Goal: Information Seeking & Learning: Learn about a topic

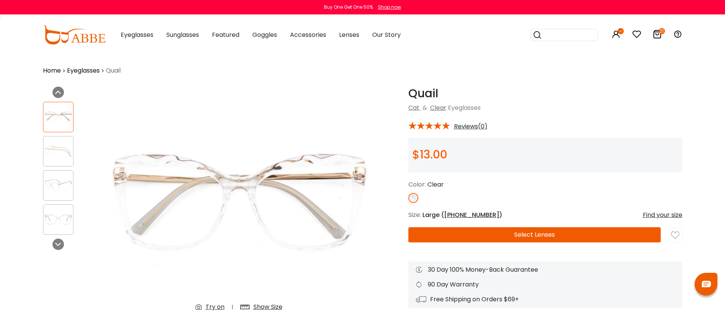
click at [67, 144] on img at bounding box center [58, 151] width 30 height 15
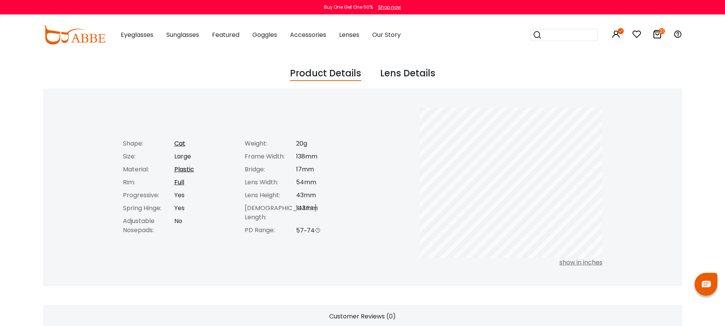
scroll to position [319, 0]
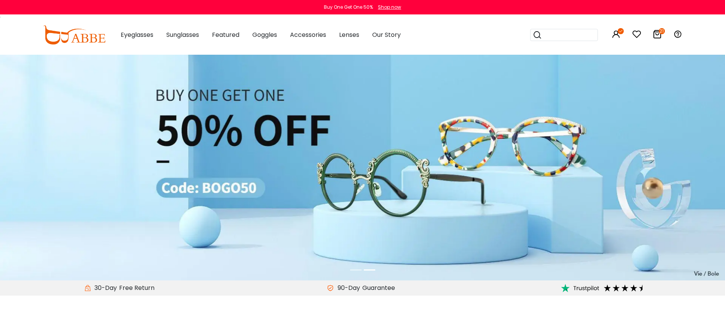
click at [356, 271] on li at bounding box center [355, 270] width 11 height 9
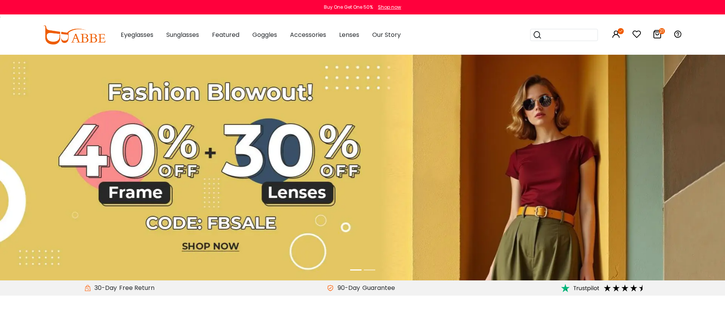
click at [285, 205] on img at bounding box center [362, 167] width 725 height 226
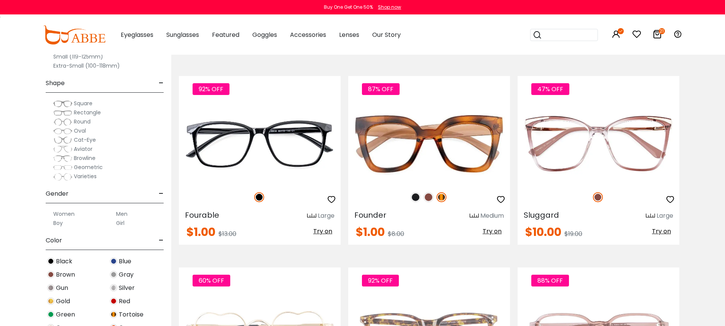
scroll to position [1161, 0]
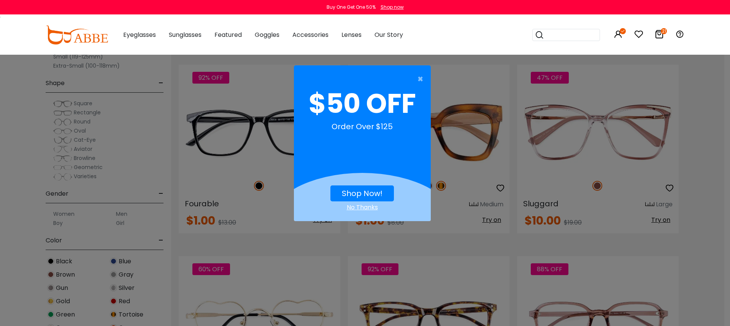
click at [370, 206] on div "No Thanks" at bounding box center [362, 207] width 137 height 9
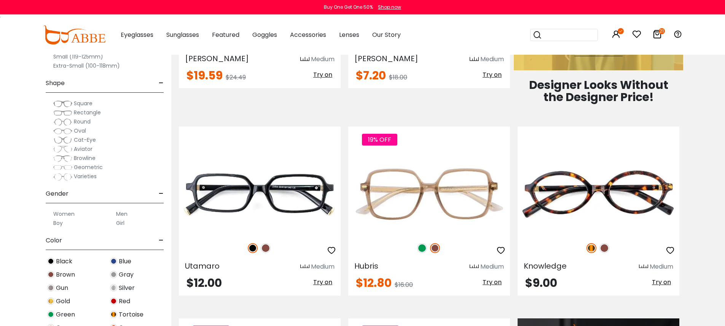
scroll to position [488, 0]
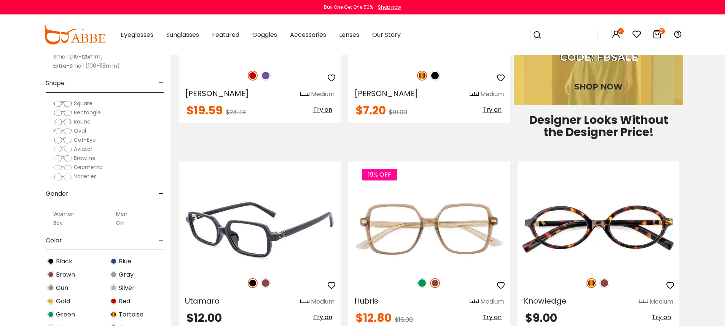
click at [265, 283] on img at bounding box center [266, 284] width 10 height 10
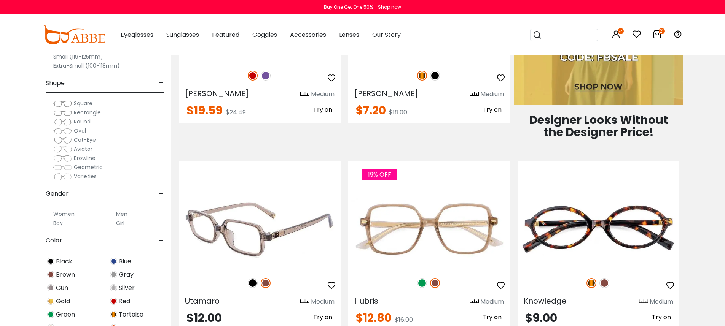
click at [252, 284] on img at bounding box center [253, 284] width 10 height 10
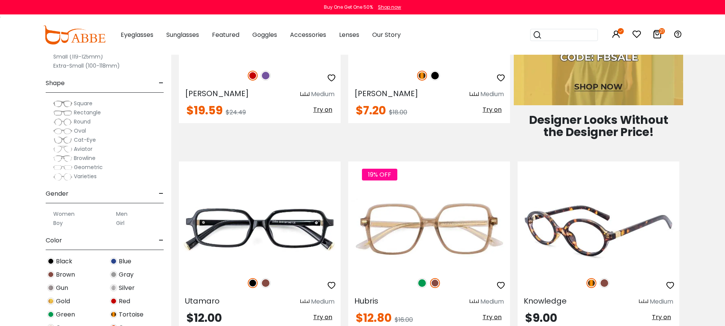
click at [606, 283] on img at bounding box center [604, 284] width 10 height 10
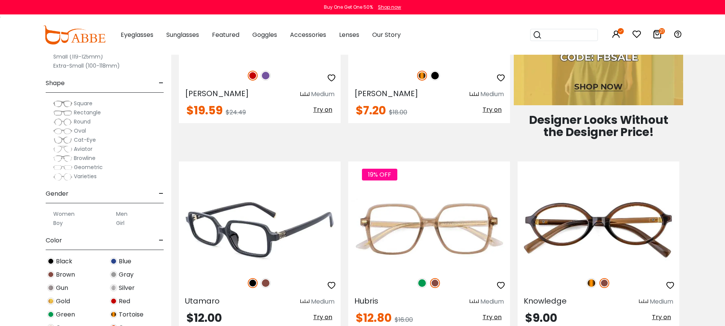
click at [261, 284] on img at bounding box center [266, 284] width 10 height 10
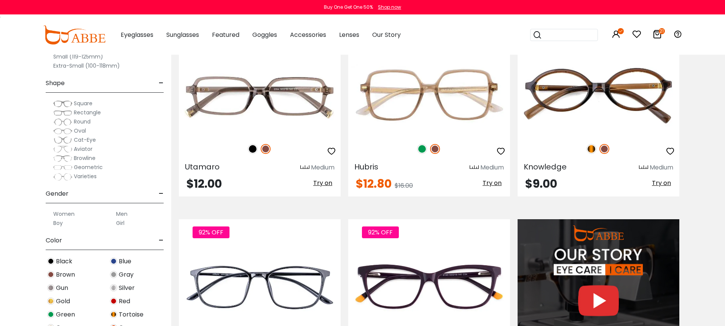
scroll to position [542, 0]
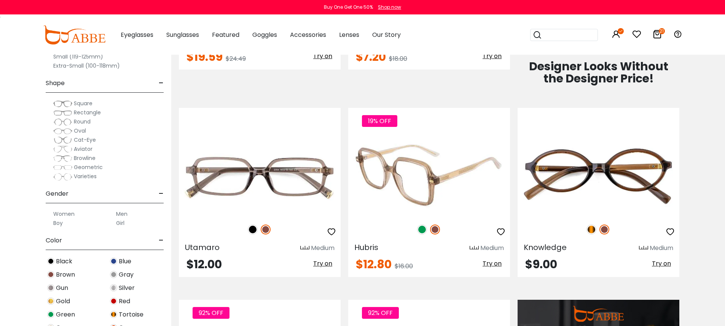
click at [422, 230] on img at bounding box center [422, 230] width 10 height 10
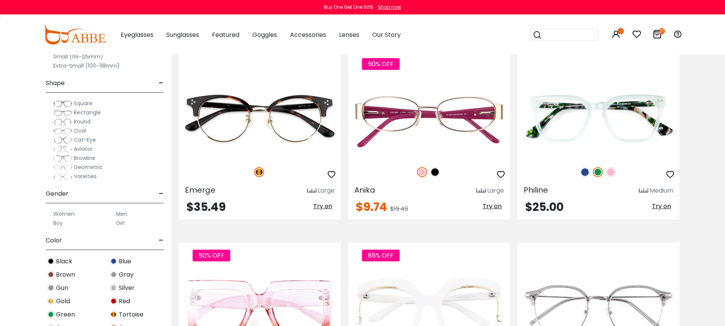
scroll to position [2714, 0]
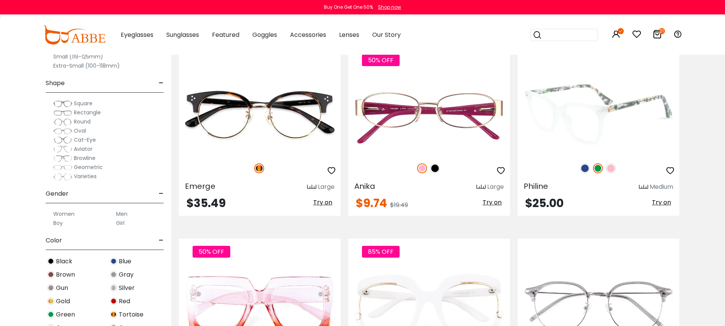
click at [610, 169] on img at bounding box center [611, 169] width 10 height 10
click at [582, 169] on img at bounding box center [585, 169] width 10 height 10
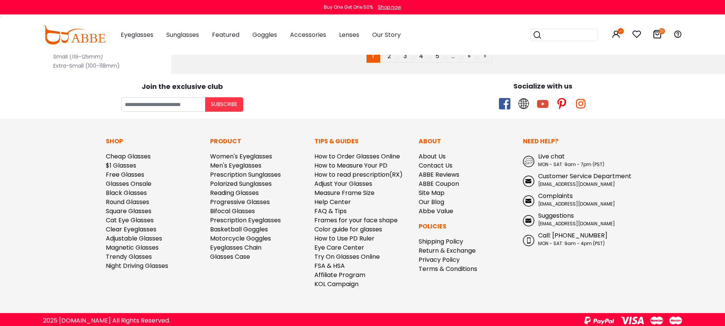
scroll to position [4055, 0]
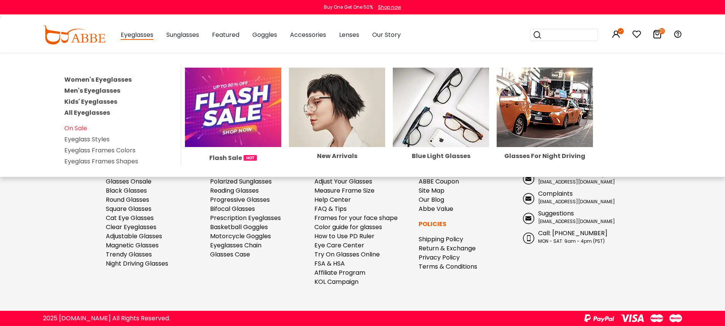
click at [115, 79] on link "Women's Eyeglasses" at bounding box center [97, 79] width 67 height 9
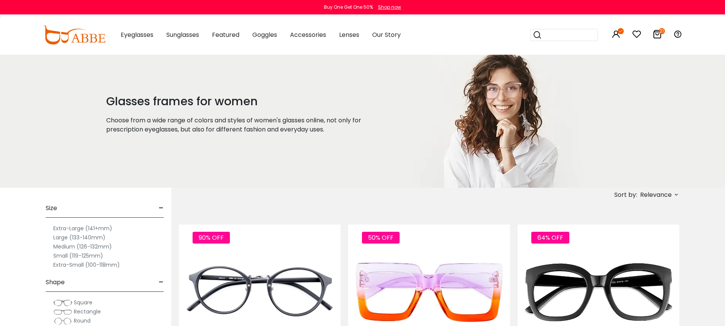
scroll to position [221, 0]
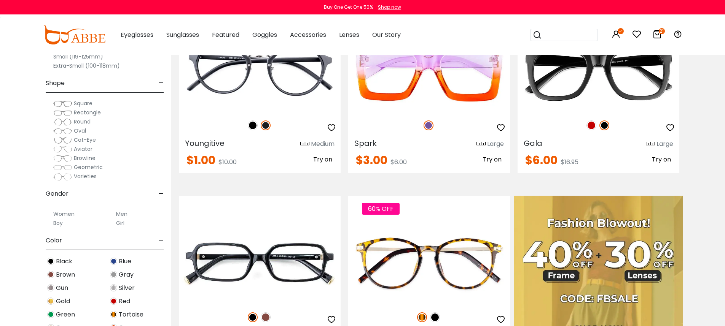
click at [90, 38] on img at bounding box center [74, 34] width 62 height 19
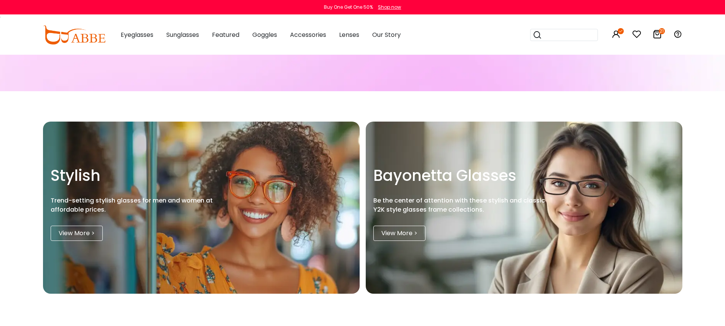
scroll to position [847, 0]
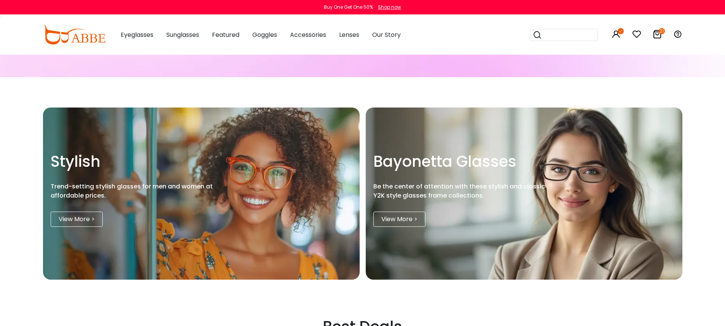
click at [72, 223] on link "View More >" at bounding box center [77, 219] width 52 height 15
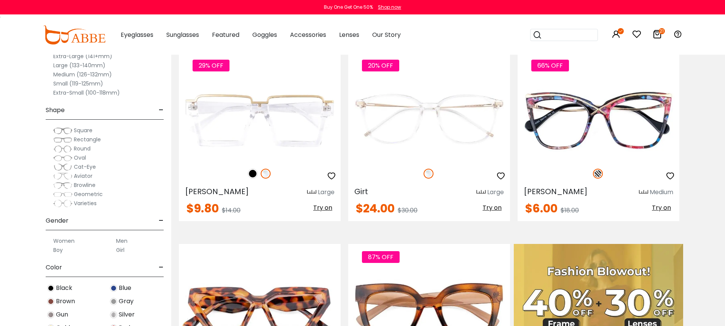
scroll to position [178, 0]
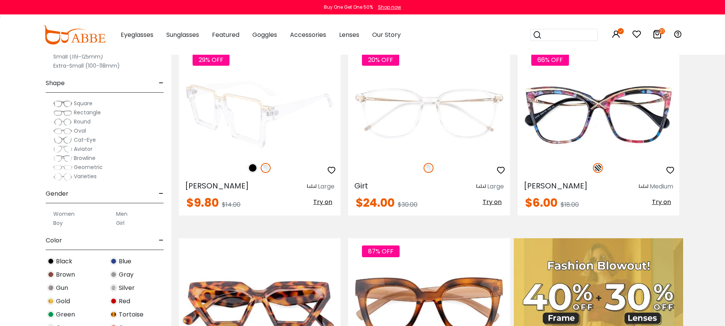
click at [275, 108] on img at bounding box center [260, 114] width 162 height 81
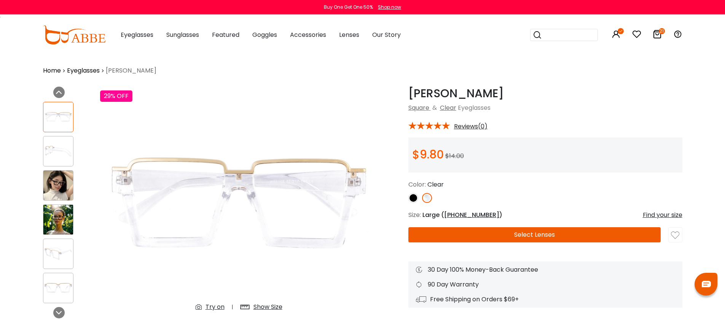
click at [681, 190] on div "Color: Clear" at bounding box center [545, 191] width 274 height 23
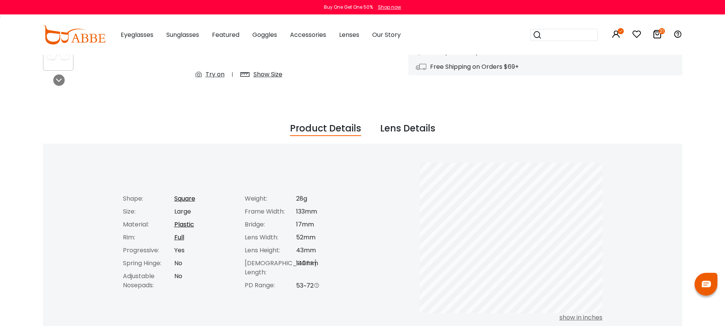
scroll to position [242, 0]
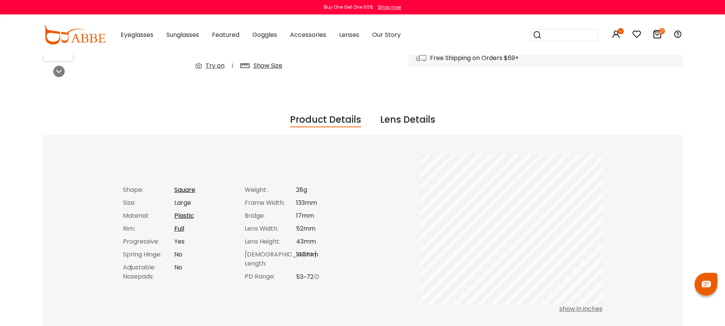
drag, startPoint x: 296, startPoint y: 202, endPoint x: 339, endPoint y: 269, distance: 79.5
click at [339, 269] on div "Weight: 28g Frame Width: 133mm Bridge: 17mm Lens Width: 52mm Lens Height: 43mm …" at bounding box center [302, 234] width 122 height 96
click at [339, 272] on div "53~72" at bounding box center [327, 277] width 63 height 10
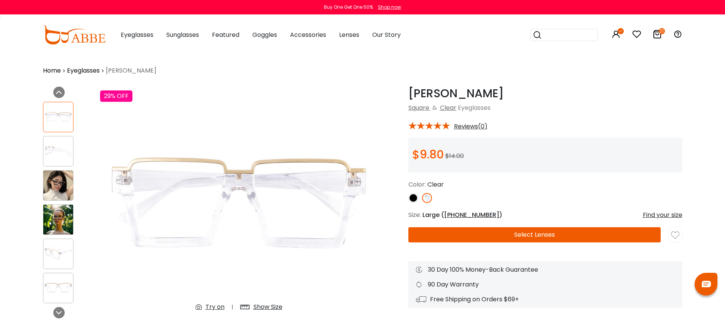
click at [549, 107] on div "Square & Clear Eyeglasses" at bounding box center [545, 107] width 274 height 9
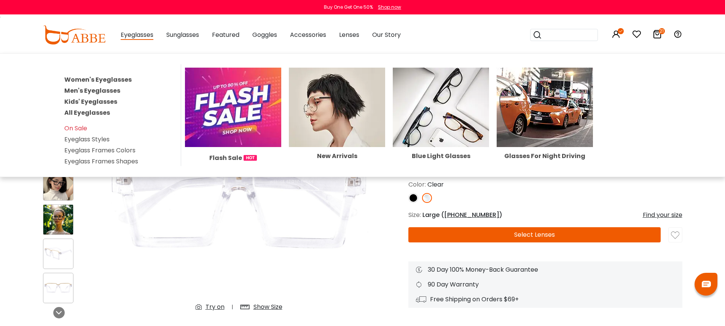
click at [116, 78] on link "Women's Eyeglasses" at bounding box center [97, 79] width 67 height 9
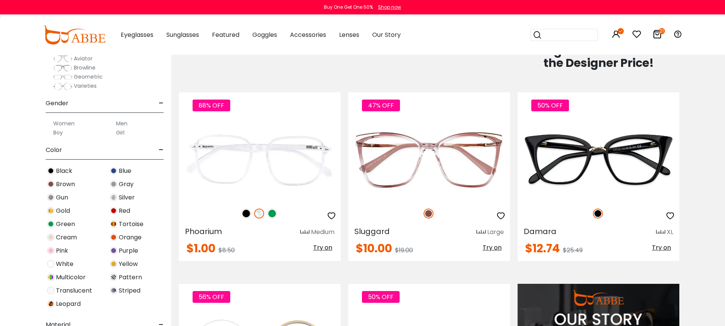
scroll to position [91, 0]
click at [53, 291] on img at bounding box center [50, 290] width 7 height 7
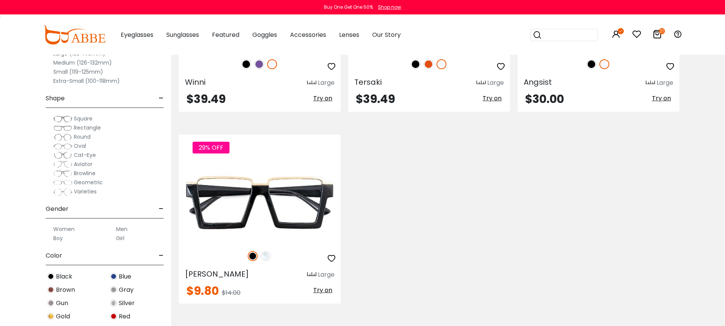
scroll to position [1836, 0]
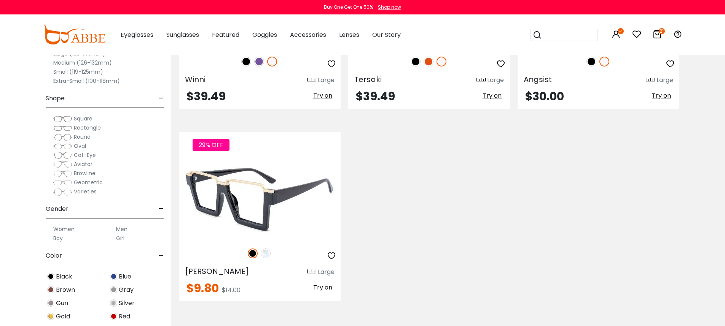
click at [267, 254] on img at bounding box center [266, 254] width 10 height 10
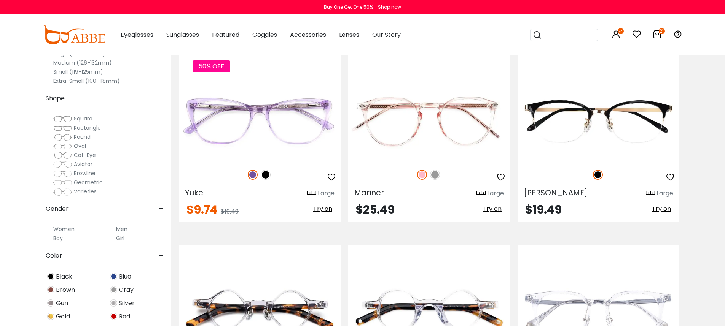
scroll to position [1798, 0]
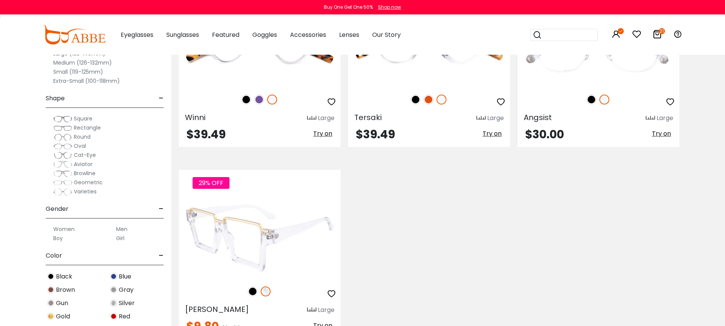
click at [277, 225] on img at bounding box center [260, 237] width 162 height 81
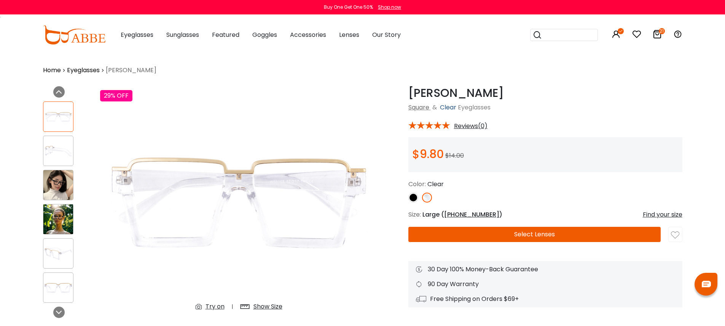
click at [452, 109] on link "Clear" at bounding box center [448, 107] width 16 height 9
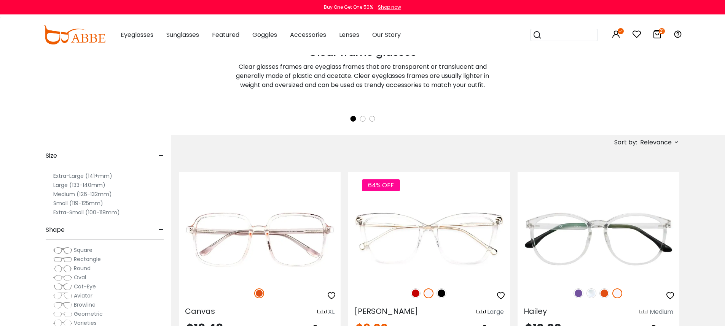
scroll to position [218, 0]
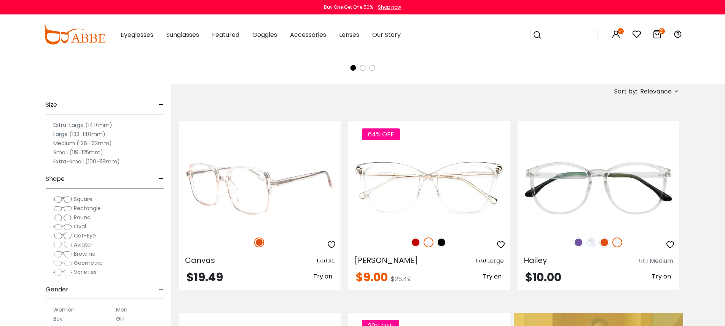
click at [260, 183] on img at bounding box center [260, 189] width 162 height 81
